Goal: Information Seeking & Learning: Check status

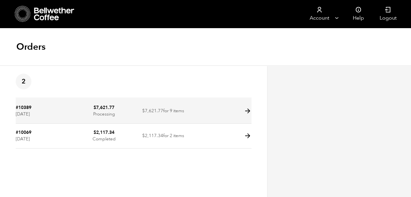
click at [244, 115] on link at bounding box center [248, 113] width 8 height 6
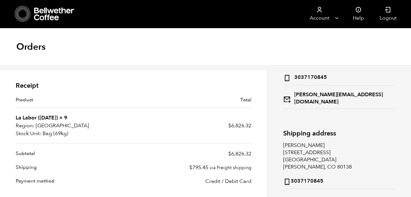
scroll to position [96, 0]
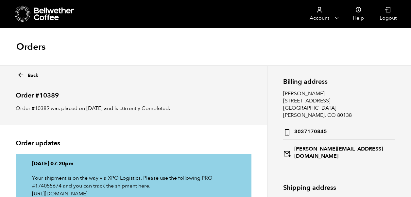
scroll to position [96, 0]
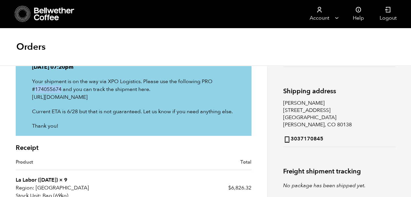
drag, startPoint x: 62, startPoint y: 89, endPoint x: 35, endPoint y: 89, distance: 27.1
click at [35, 89] on p "Your shipment is on the way via XPO Logistics. Please use the following PRO #17…" at bounding box center [133, 89] width 203 height 24
copy p "174055674"
click at [88, 95] on link "[URL][DOMAIN_NAME]" at bounding box center [60, 96] width 56 height 7
